Goal: Task Accomplishment & Management: Use online tool/utility

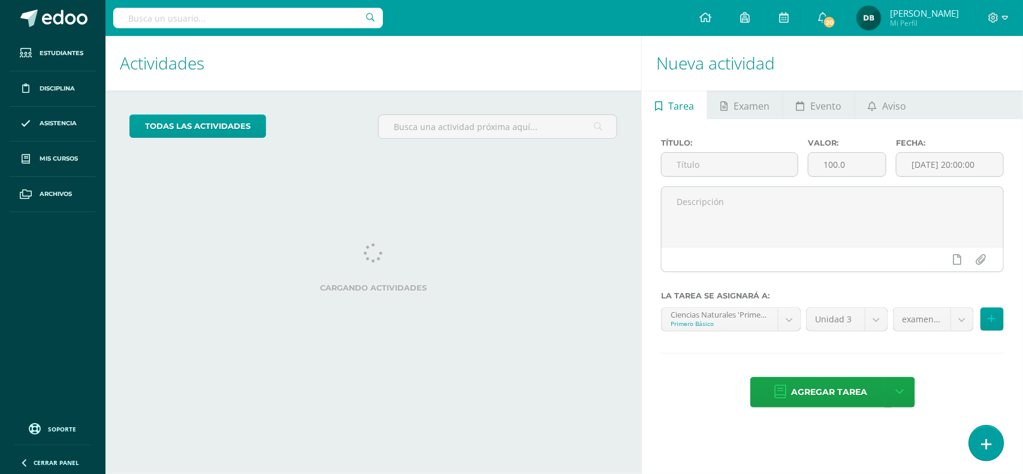
click at [987, 442] on icon at bounding box center [986, 444] width 11 height 14
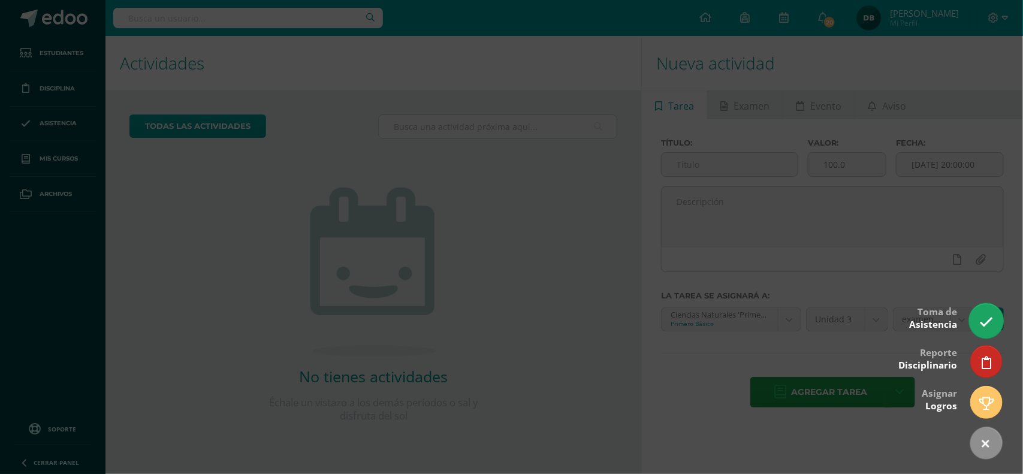
click at [989, 315] on icon at bounding box center [986, 322] width 14 height 14
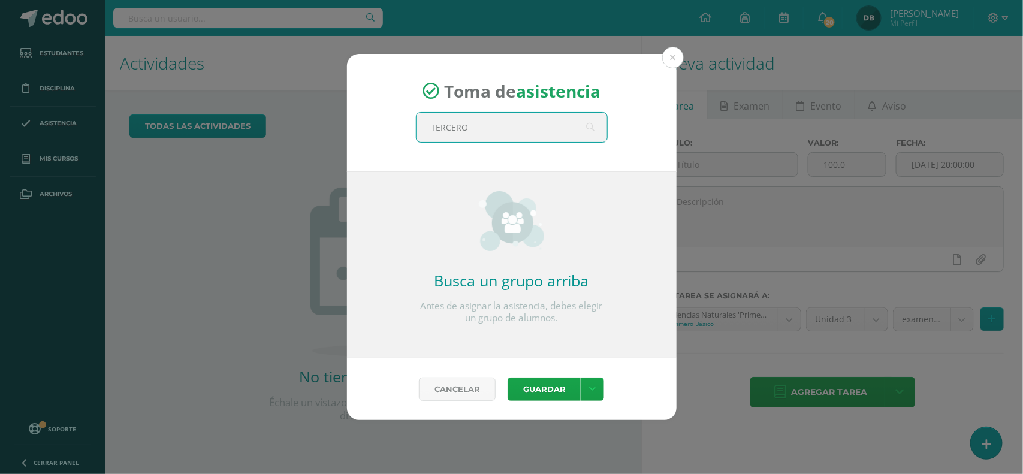
type input "TERCERO A"
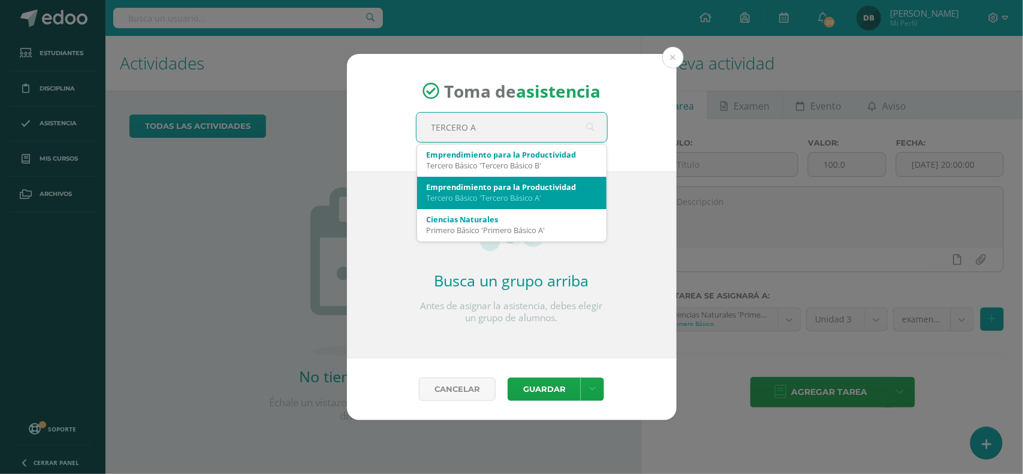
click at [501, 187] on div "Emprendimiento para la Productividad" at bounding box center [512, 187] width 170 height 11
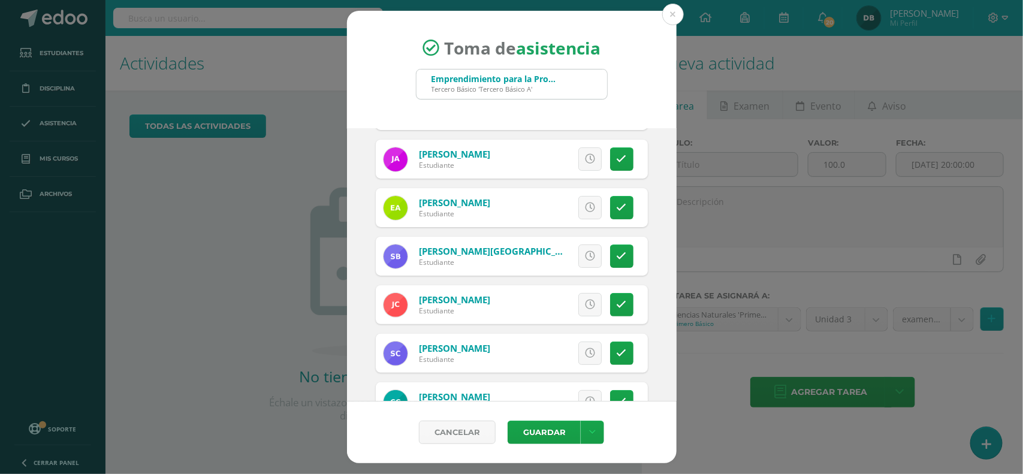
scroll to position [92, 0]
click at [616, 211] on icon at bounding box center [621, 207] width 10 height 10
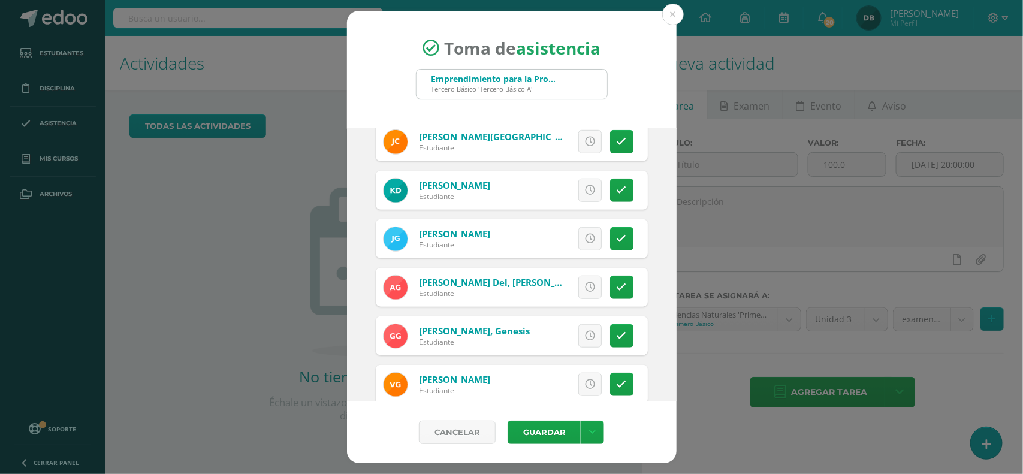
scroll to position [400, 0]
click at [615, 235] on link at bounding box center [621, 237] width 23 height 23
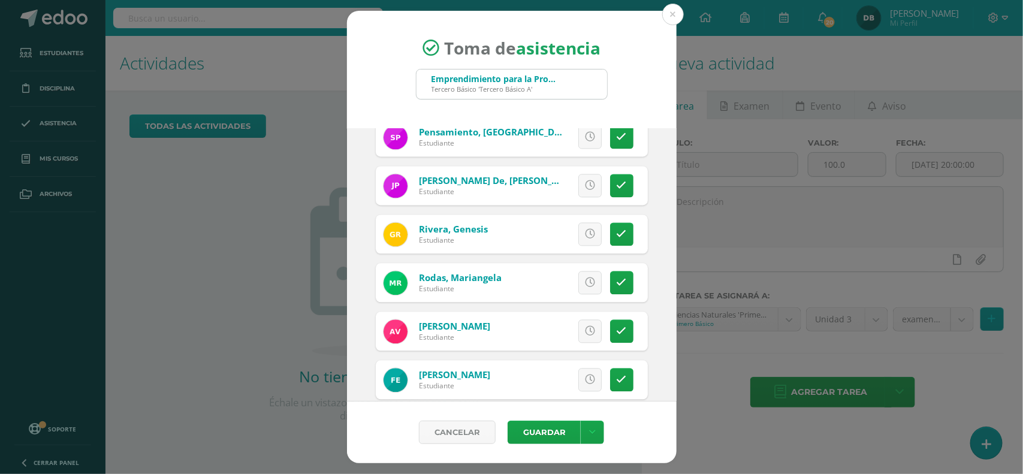
scroll to position [1198, 0]
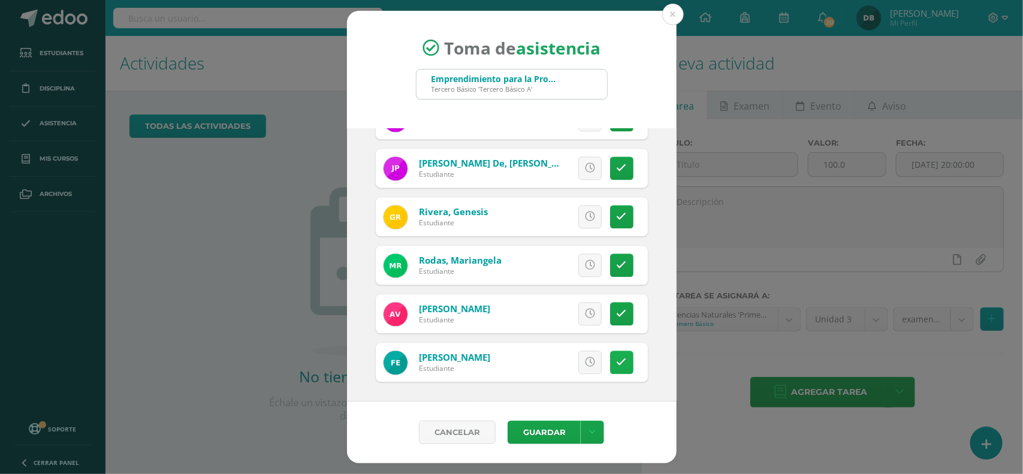
click at [616, 358] on icon at bounding box center [621, 362] width 10 height 10
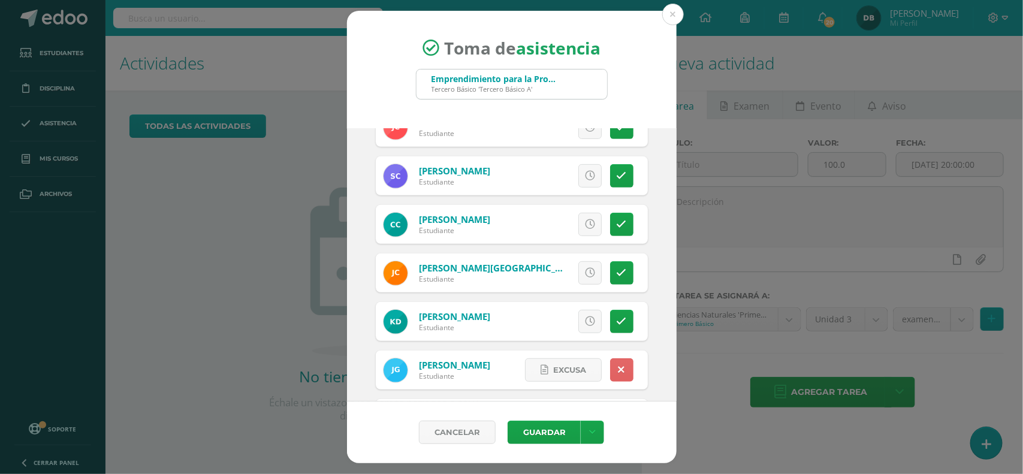
scroll to position [0, 0]
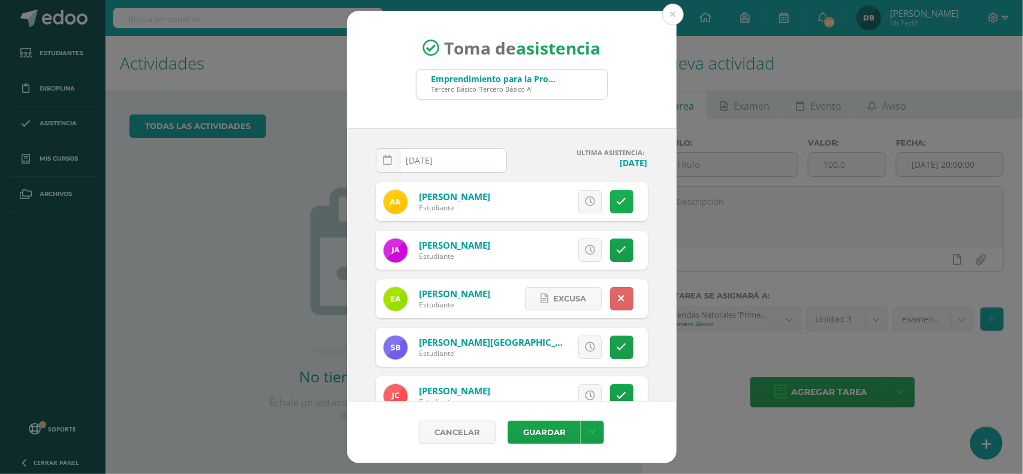
click at [616, 207] on icon at bounding box center [621, 202] width 10 height 10
click at [540, 204] on icon at bounding box center [544, 202] width 8 height 10
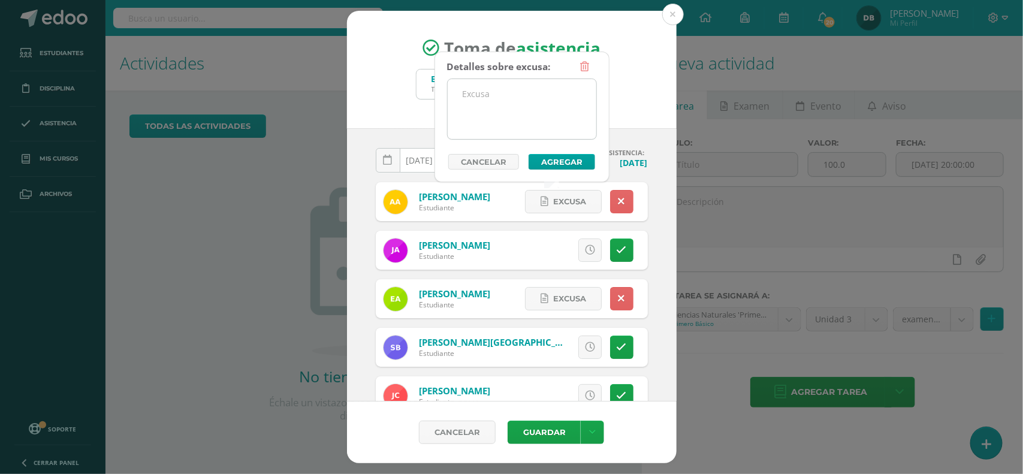
click at [475, 105] on textarea at bounding box center [522, 109] width 149 height 60
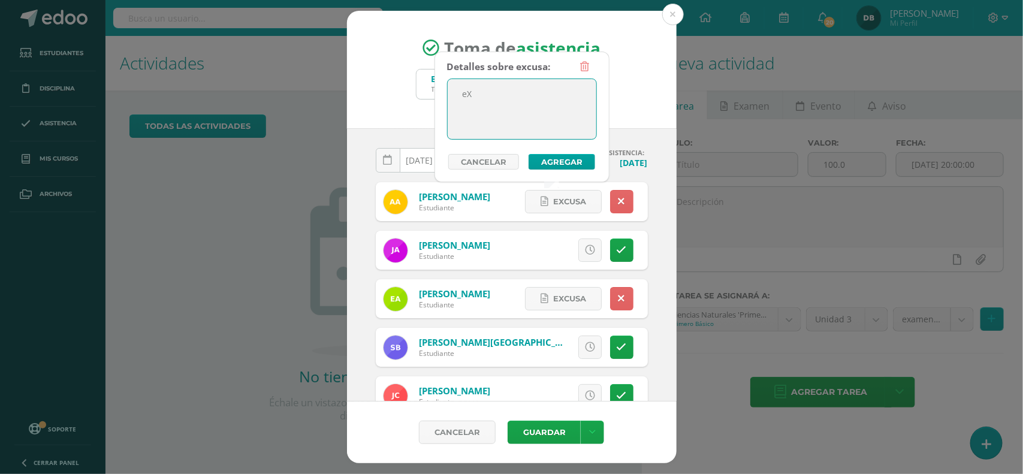
type textarea "e"
type textarea "Excusa enviada por correo"
click at [560, 164] on button "Agregar" at bounding box center [561, 162] width 67 height 16
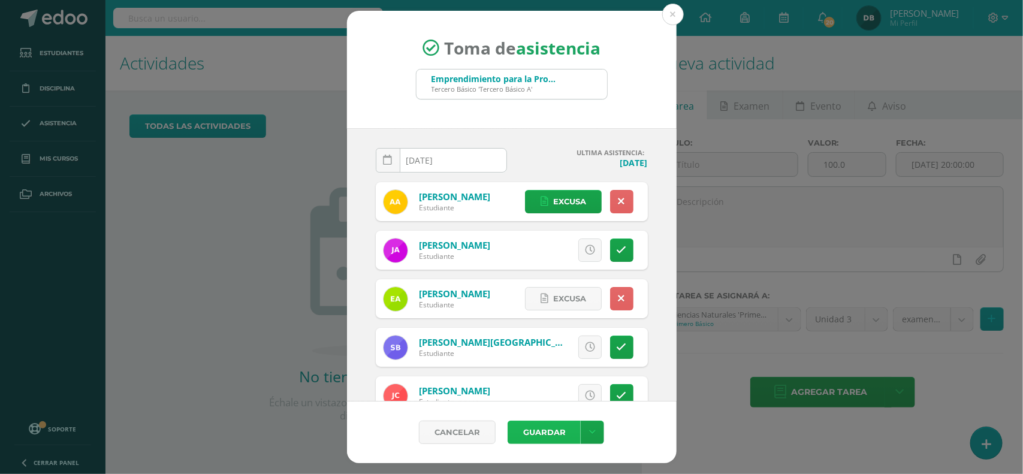
click at [546, 436] on button "Guardar" at bounding box center [543, 432] width 73 height 23
